Goal: Task Accomplishment & Management: Use online tool/utility

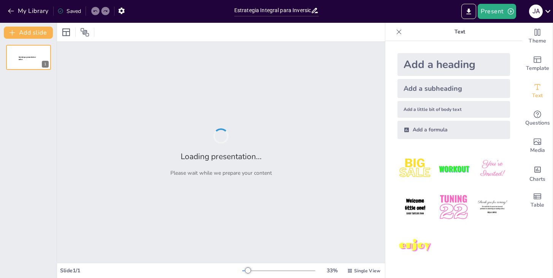
type input "Estrategia Integral para Inversionistas en la [GEOGRAPHIC_DATA]"
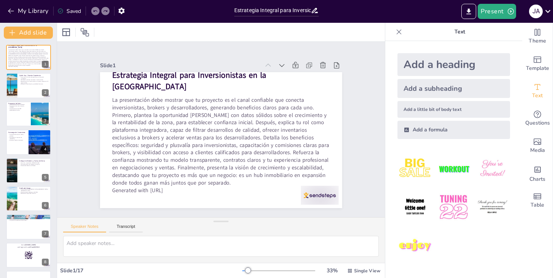
checkbox input "true"
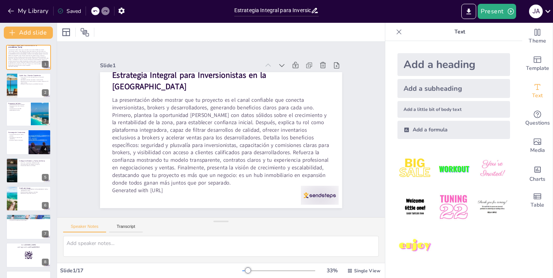
checkbox input "true"
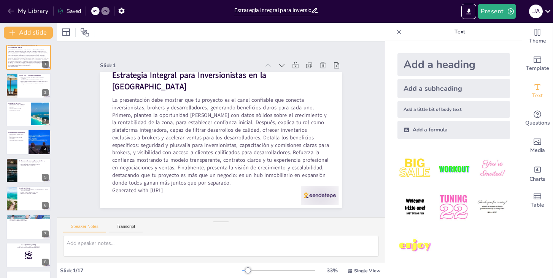
checkbox input "true"
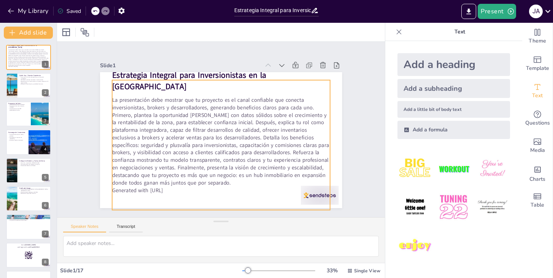
checkbox input "true"
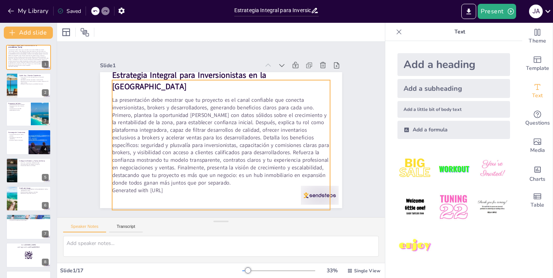
checkbox input "true"
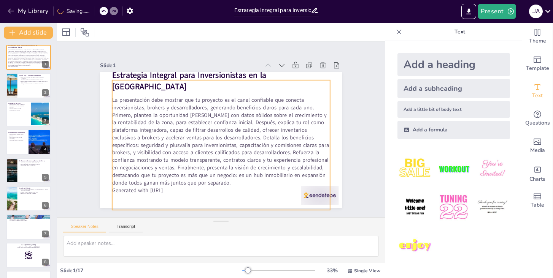
checkbox input "true"
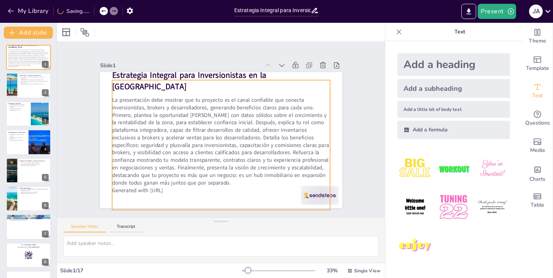
checkbox input "true"
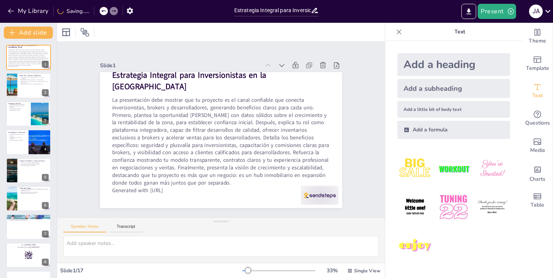
checkbox input "true"
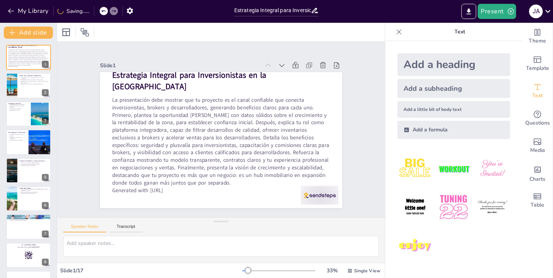
checkbox input "true"
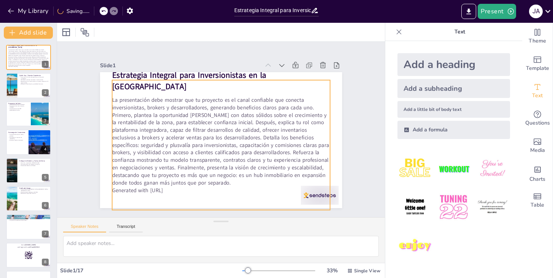
checkbox input "true"
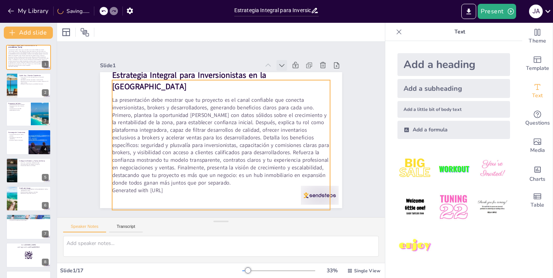
checkbox input "true"
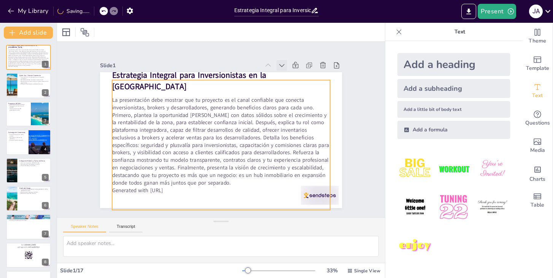
checkbox input "true"
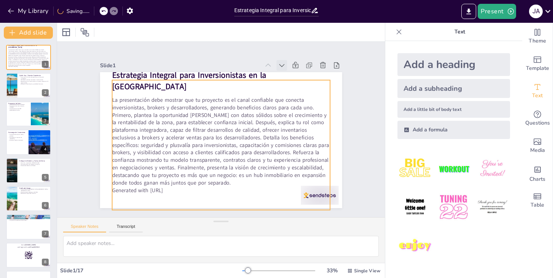
checkbox input "true"
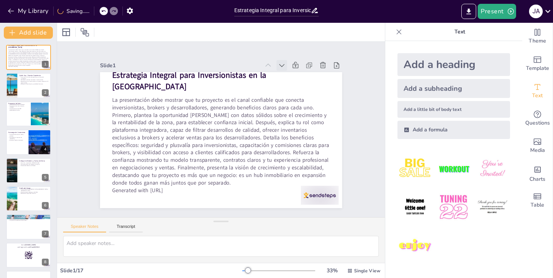
click at [192, 53] on icon at bounding box center [187, 48] width 10 height 10
checkbox input "true"
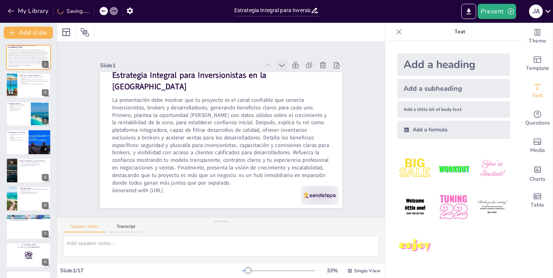
checkbox input "true"
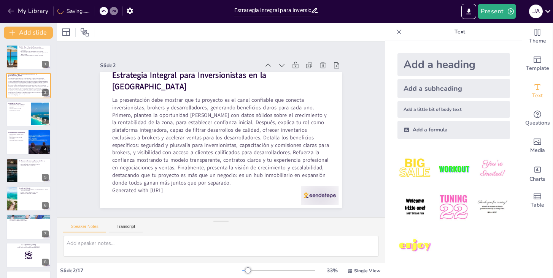
click at [138, 113] on icon at bounding box center [133, 118] width 11 height 11
checkbox input "true"
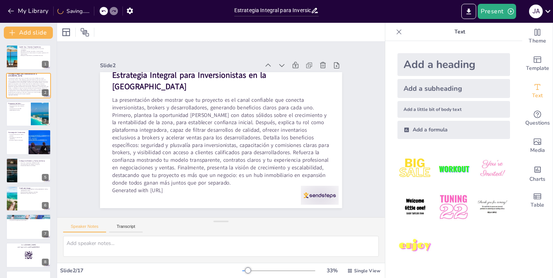
checkbox input "true"
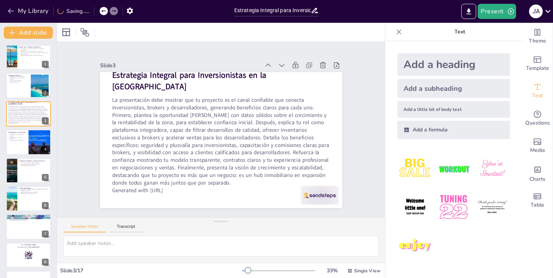
checkbox input "true"
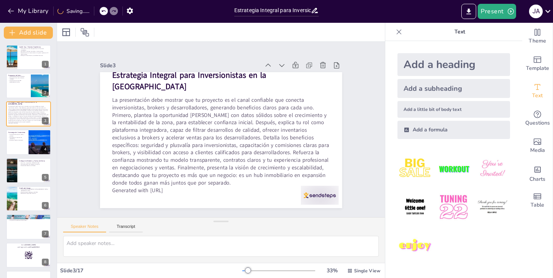
checkbox input "true"
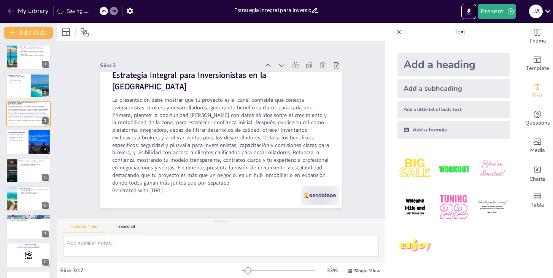
checkbox input "true"
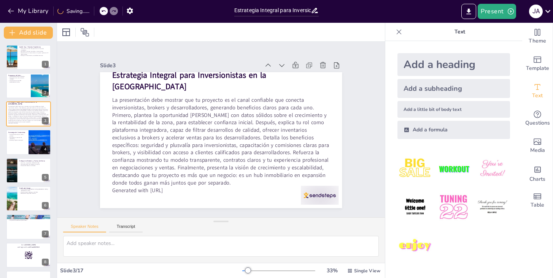
checkbox input "true"
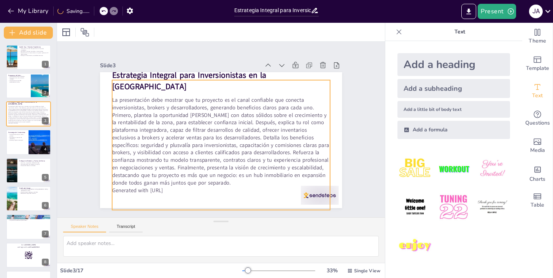
checkbox input "true"
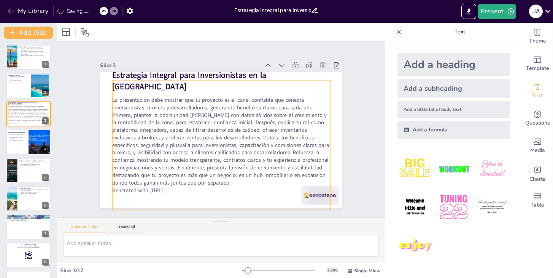
checkbox input "true"
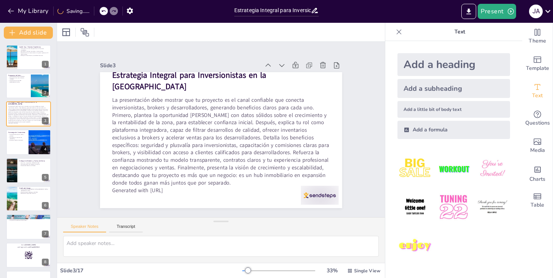
checkbox input "true"
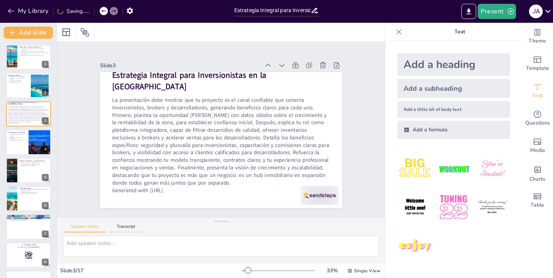
checkbox input "true"
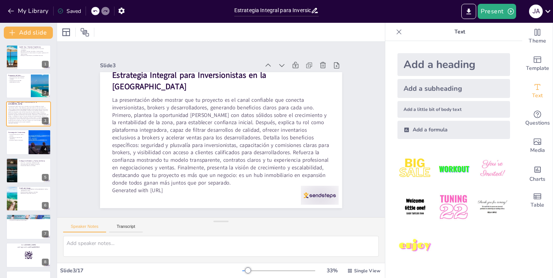
checkbox input "true"
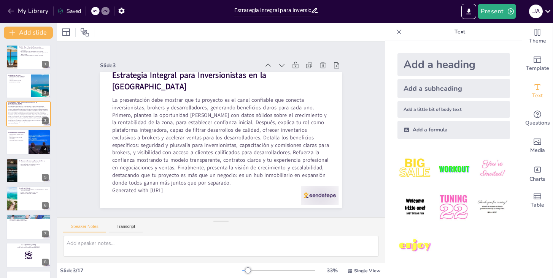
checkbox input "true"
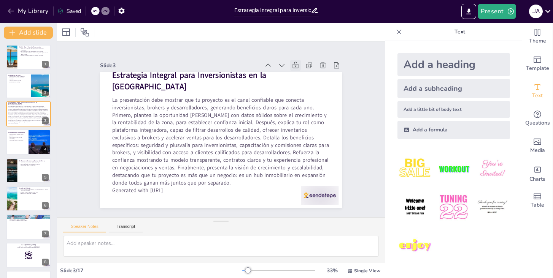
checkbox input "true"
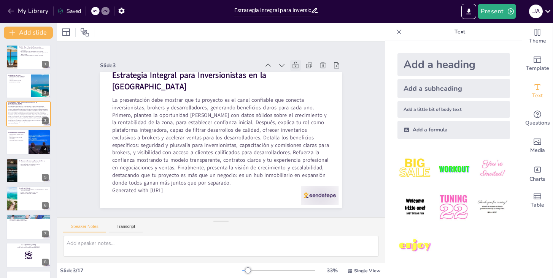
checkbox input "true"
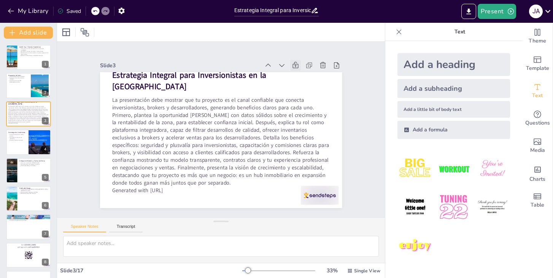
checkbox input "true"
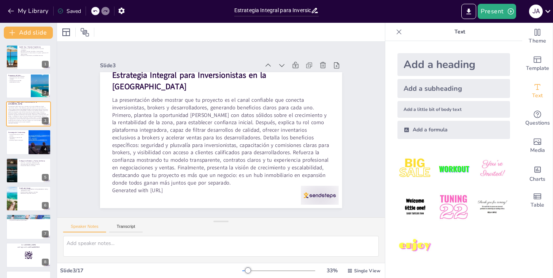
checkbox input "true"
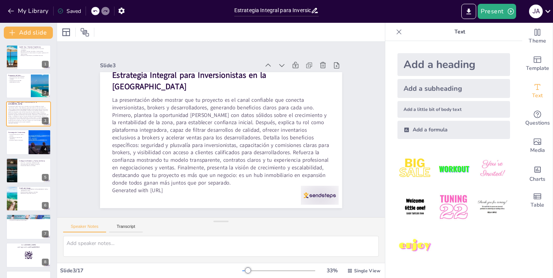
checkbox input "true"
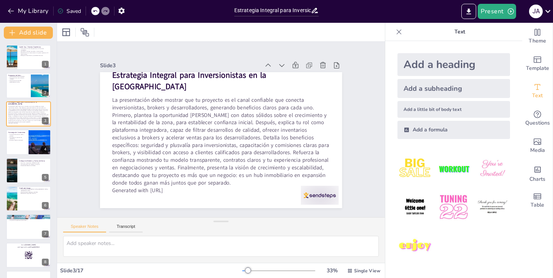
checkbox input "true"
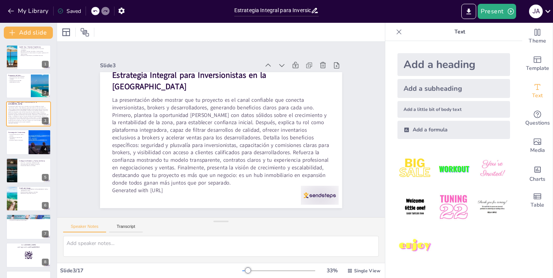
checkbox input "true"
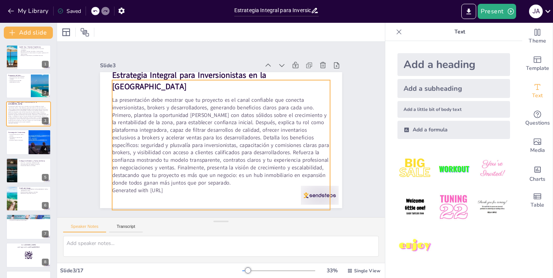
checkbox input "true"
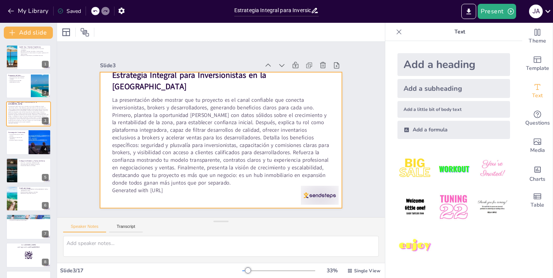
checkbox input "true"
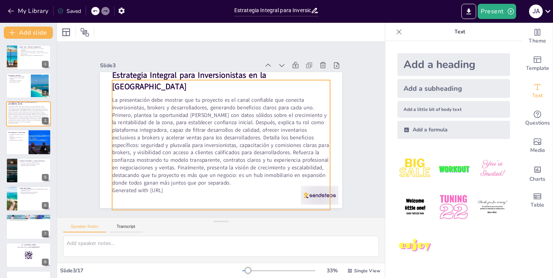
checkbox input "true"
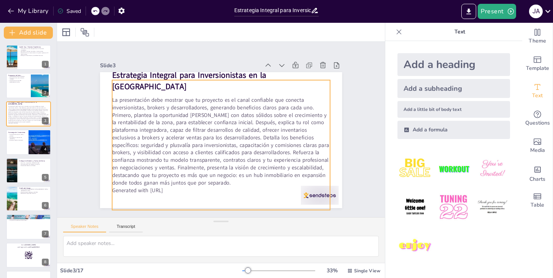
checkbox input "true"
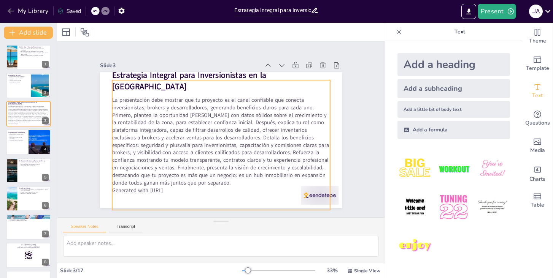
checkbox input "true"
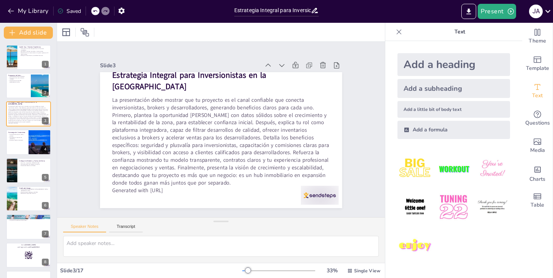
checkbox input "true"
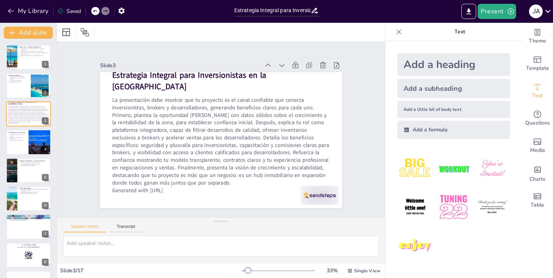
checkbox input "true"
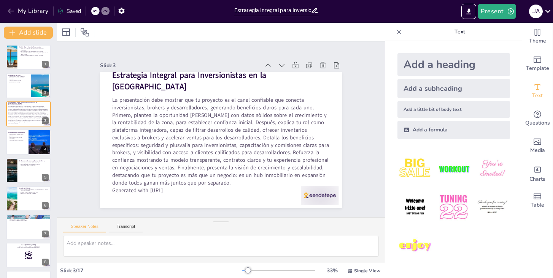
checkbox input "true"
click at [24, 63] on div at bounding box center [29, 57] width 46 height 26
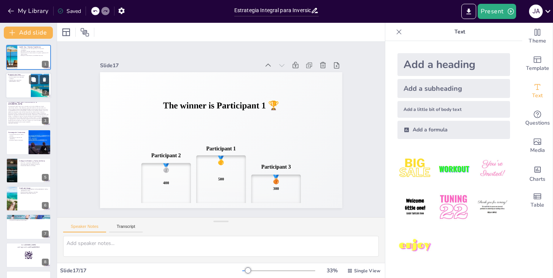
click at [18, 83] on div at bounding box center [29, 86] width 46 height 26
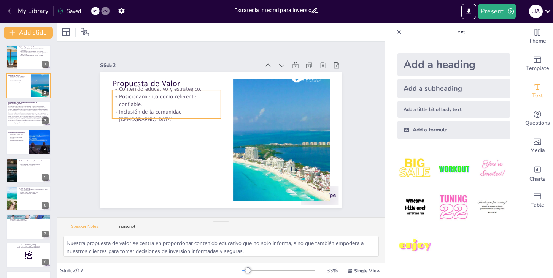
click at [139, 106] on p "Posicionamiento como referente confiable." at bounding box center [163, 150] width 84 height 91
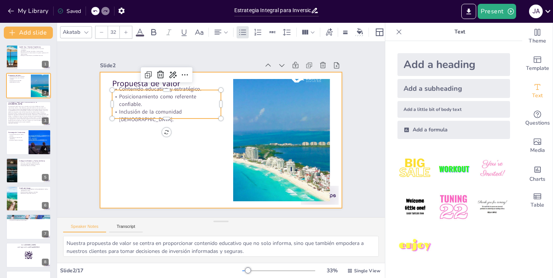
click at [181, 161] on div at bounding box center [222, 140] width 255 height 161
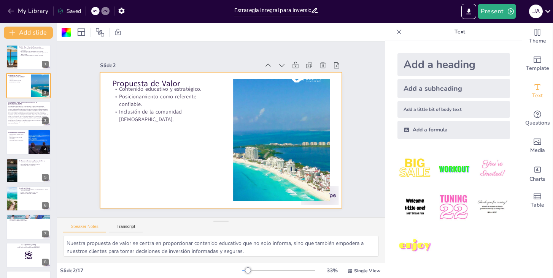
click at [355, 135] on div "Slide 1 Quién Soy / Nuestra Experiencia Contamos con 5 años de experiencia en e…" at bounding box center [221, 130] width 268 height 366
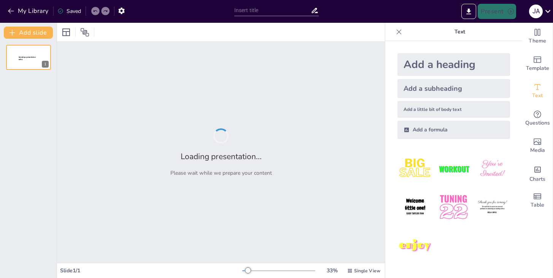
type input "Estrategia Integral para Inversionistas en la [GEOGRAPHIC_DATA]"
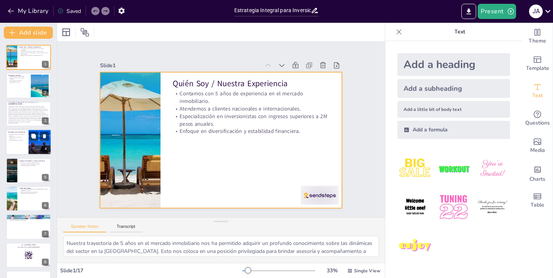
checkbox input "true"
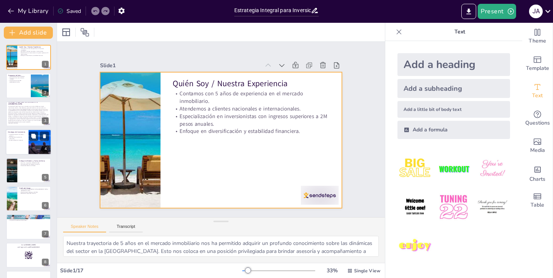
checkbox input "true"
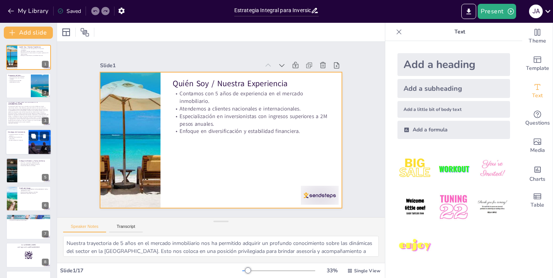
checkbox input "true"
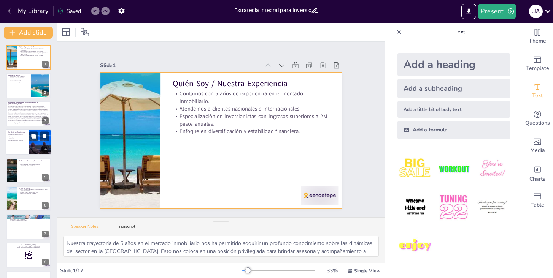
checkbox input "true"
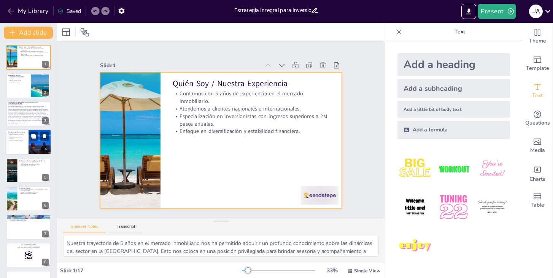
checkbox input "true"
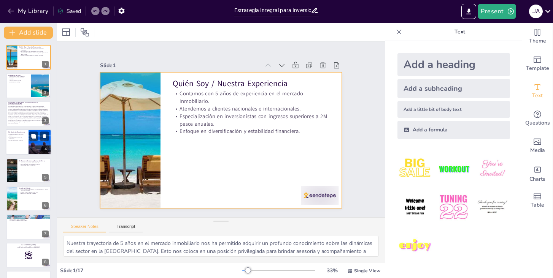
checkbox input "true"
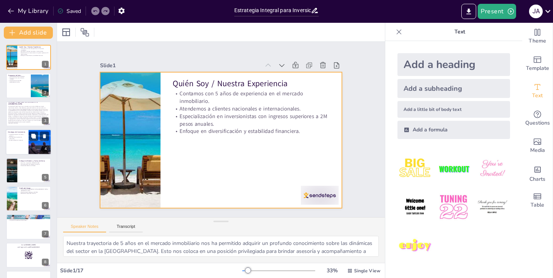
checkbox input "true"
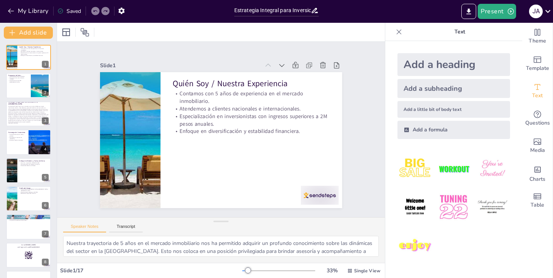
checkbox input "true"
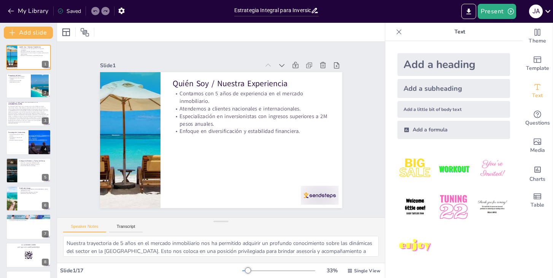
checkbox input "true"
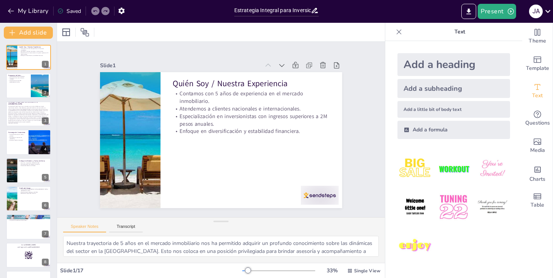
checkbox input "true"
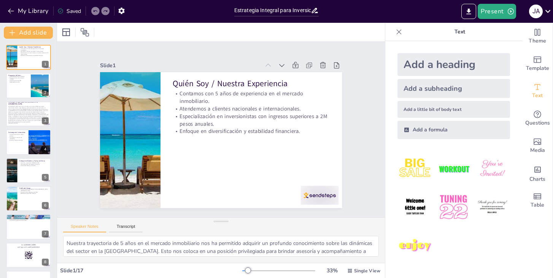
checkbox input "true"
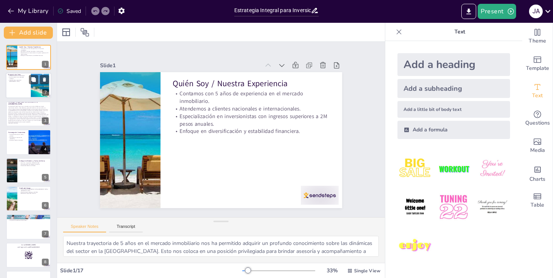
checkbox input "true"
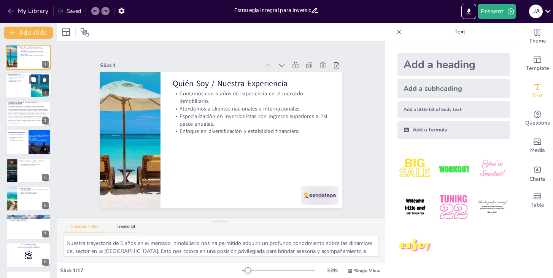
click at [21, 88] on div at bounding box center [29, 86] width 46 height 26
checkbox input "true"
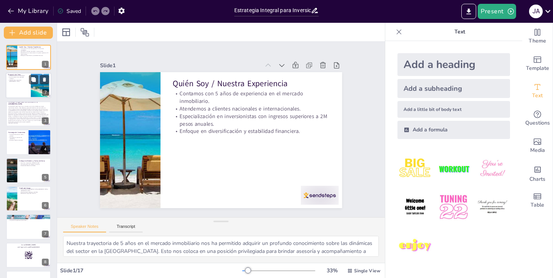
checkbox input "true"
type textarea "Nuestra propuesta de valor se centra en proporcionar contenido educativo que no…"
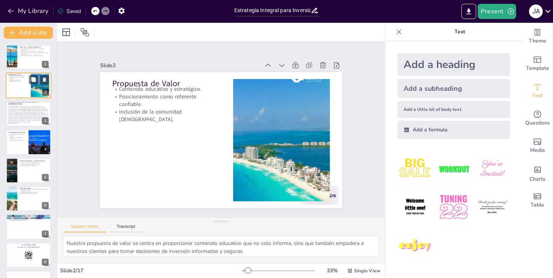
checkbox input "true"
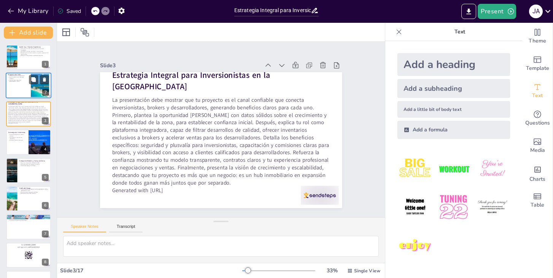
checkbox input "true"
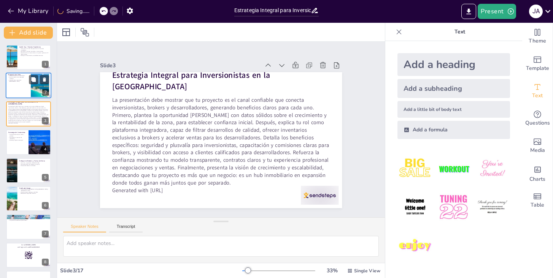
checkbox input "true"
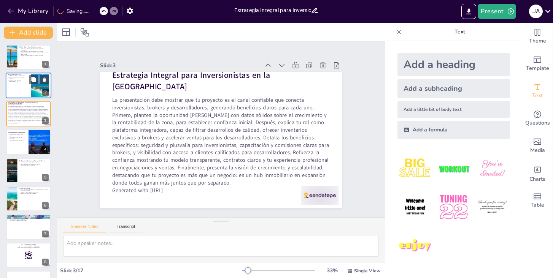
type textarea "La creación de contenido educativo en formatos accesibles como videos y podcast…"
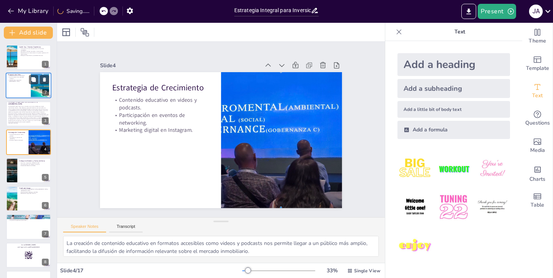
checkbox input "true"
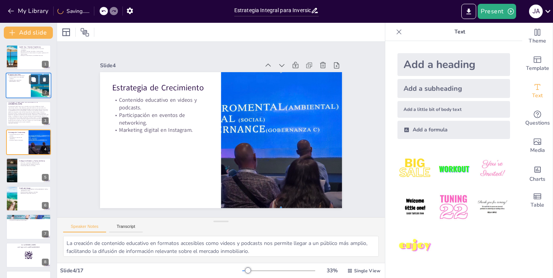
checkbox input "true"
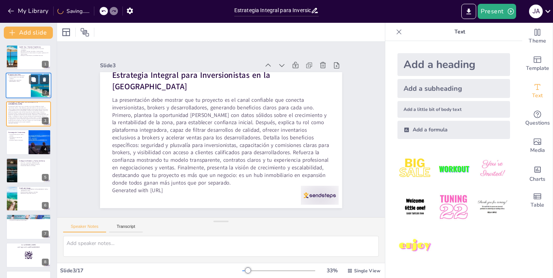
checkbox input "true"
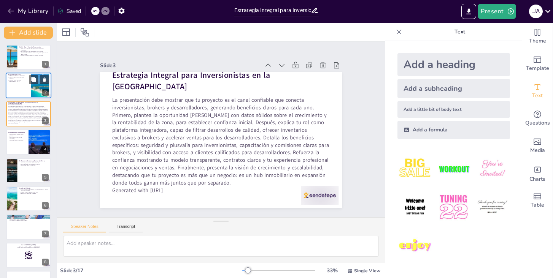
checkbox input "true"
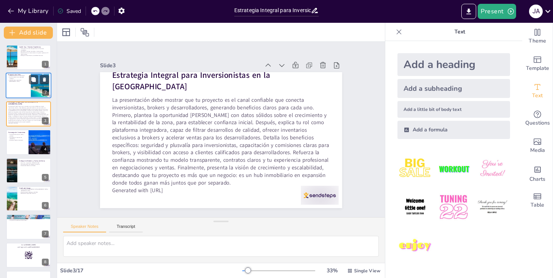
type textarea "La creación de contenido educativo en formatos accesibles como videos y podcast…"
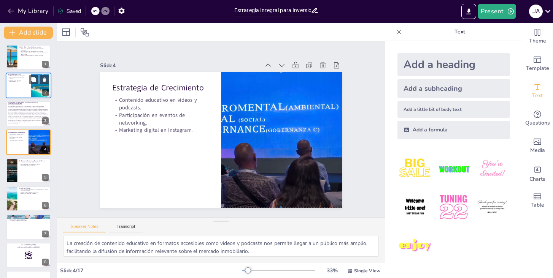
checkbox input "true"
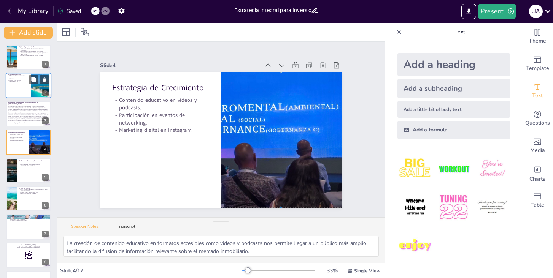
checkbox input "true"
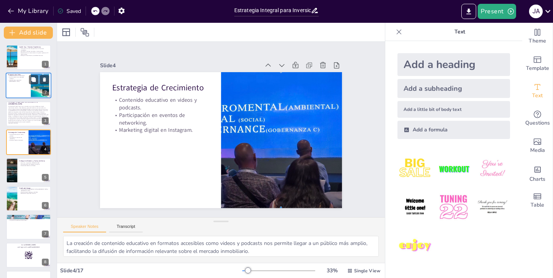
type textarea "La atracción y capacitación [PERSON_NAME] son esenciales para construir un equi…"
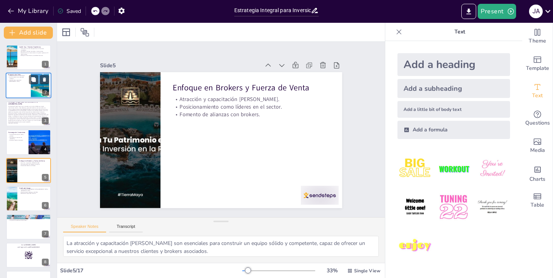
checkbox input "true"
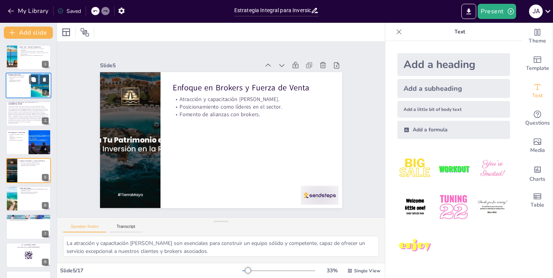
checkbox input "true"
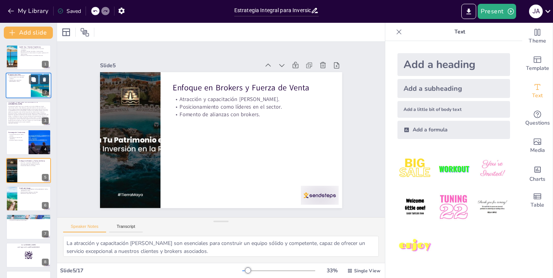
type textarea "Al enfocarnos en inversionistas de estos tres países, podemos adaptar nuestras …"
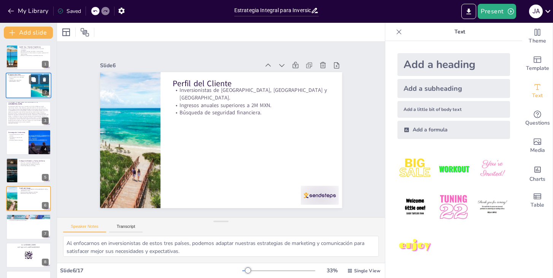
checkbox input "true"
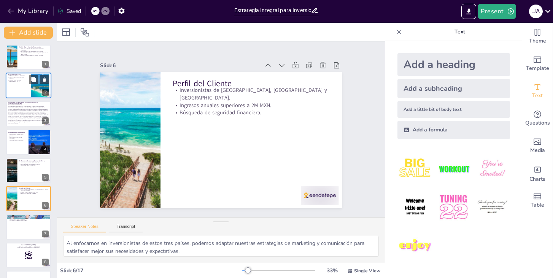
type textarea "La creación de videos cortos es una estrategia efectiva para captar la atención…"
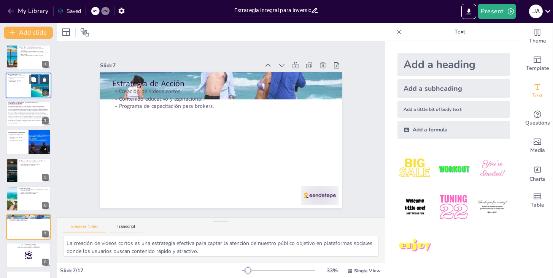
checkbox input "true"
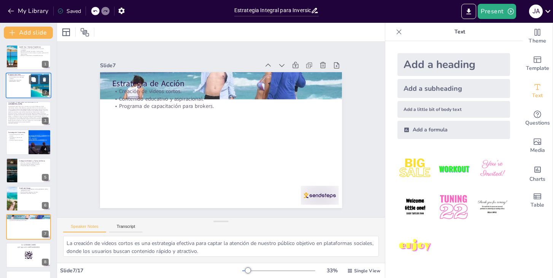
checkbox input "true"
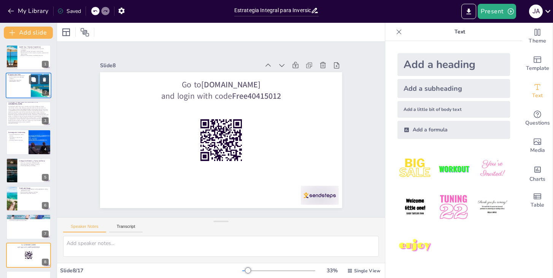
checkbox input "true"
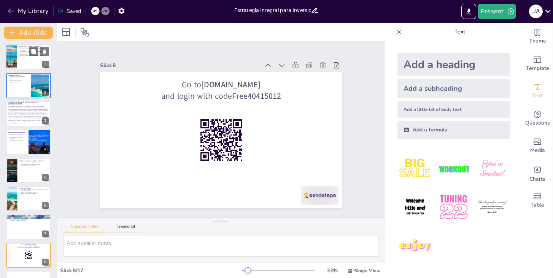
checkbox input "true"
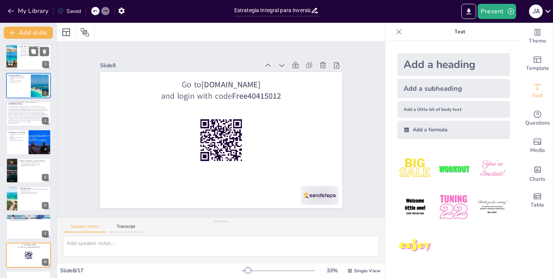
checkbox input "true"
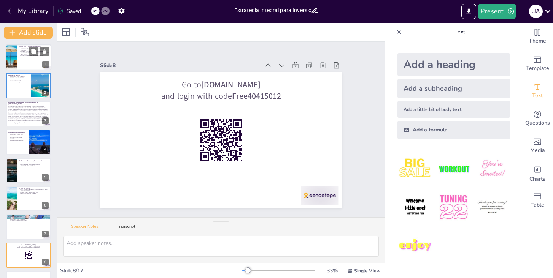
checkbox input "true"
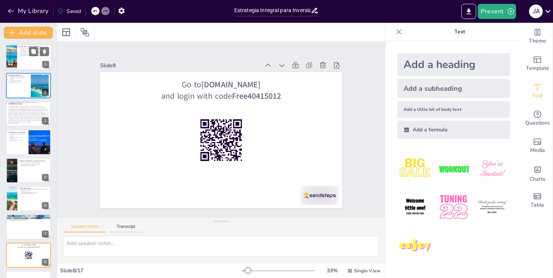
checkbox input "true"
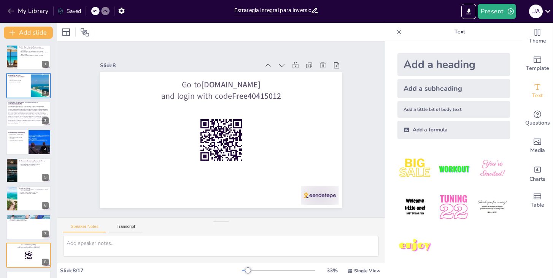
checkbox input "true"
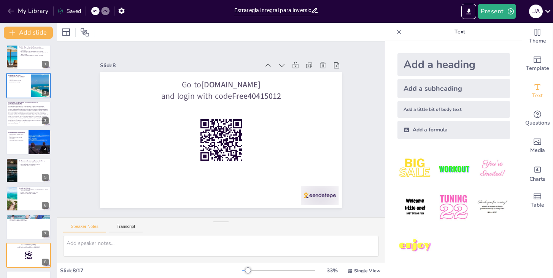
checkbox input "true"
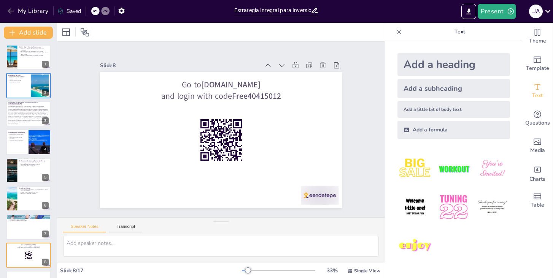
checkbox input "true"
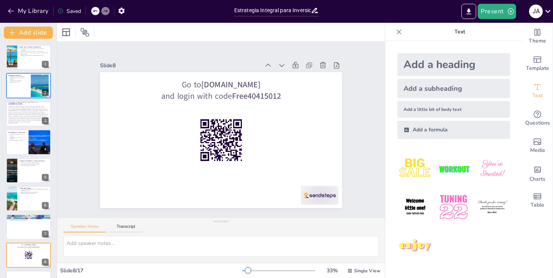
checkbox input "true"
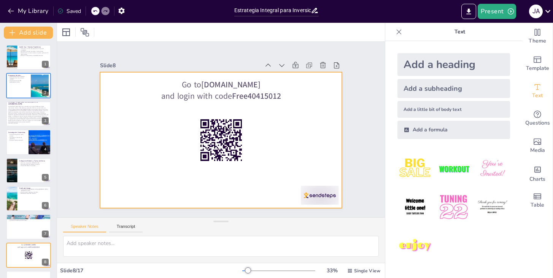
checkbox input "true"
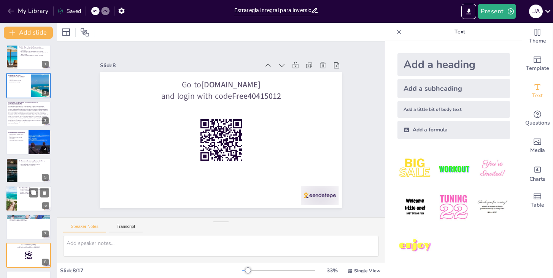
checkbox input "true"
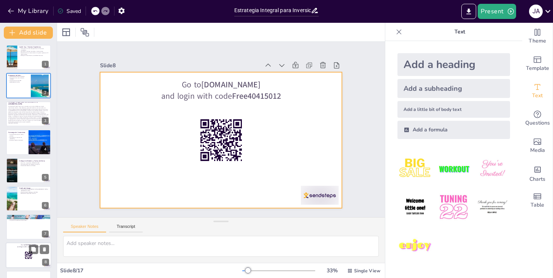
click at [23, 255] on div at bounding box center [29, 256] width 46 height 26
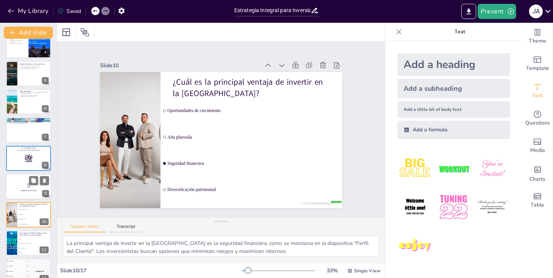
click at [33, 193] on div at bounding box center [29, 187] width 46 height 26
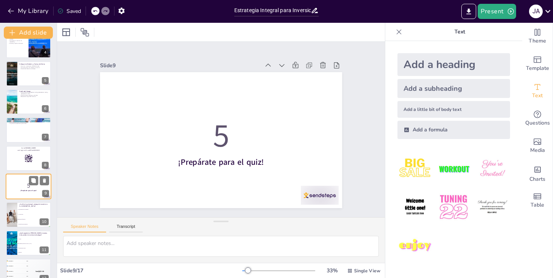
scroll to position [125, 0]
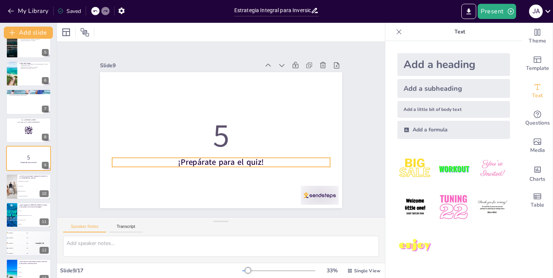
click at [259, 164] on strong "¡Prepárate para el quiz!" at bounding box center [234, 159] width 83 height 45
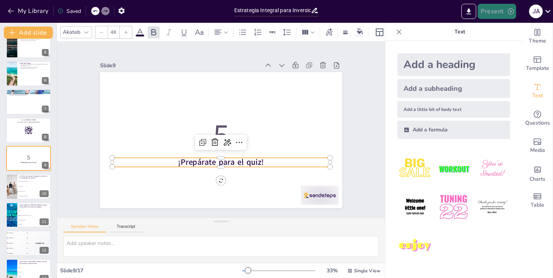
click at [490, 11] on button "Present" at bounding box center [497, 11] width 38 height 15
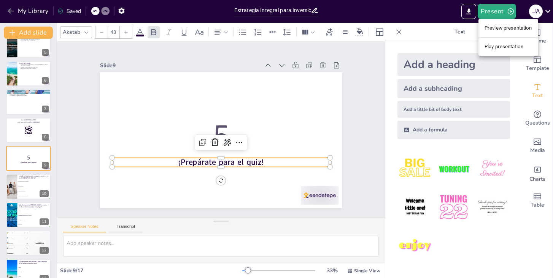
click at [488, 48] on li "Play presentation" at bounding box center [508, 47] width 60 height 12
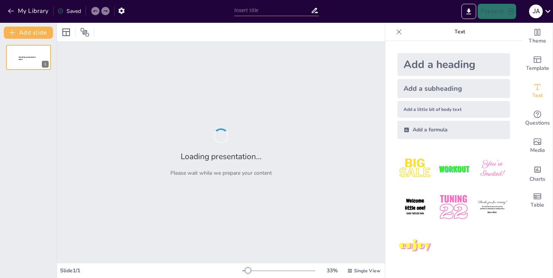
type input "Estrategia Integral para Inversionistas en la [GEOGRAPHIC_DATA]"
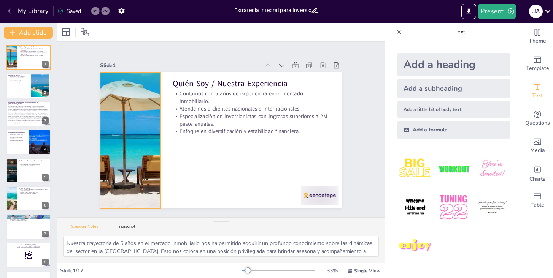
checkbox input "true"
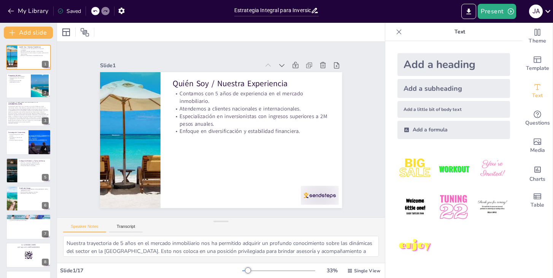
checkbox input "true"
